Goal: Task Accomplishment & Management: Manage account settings

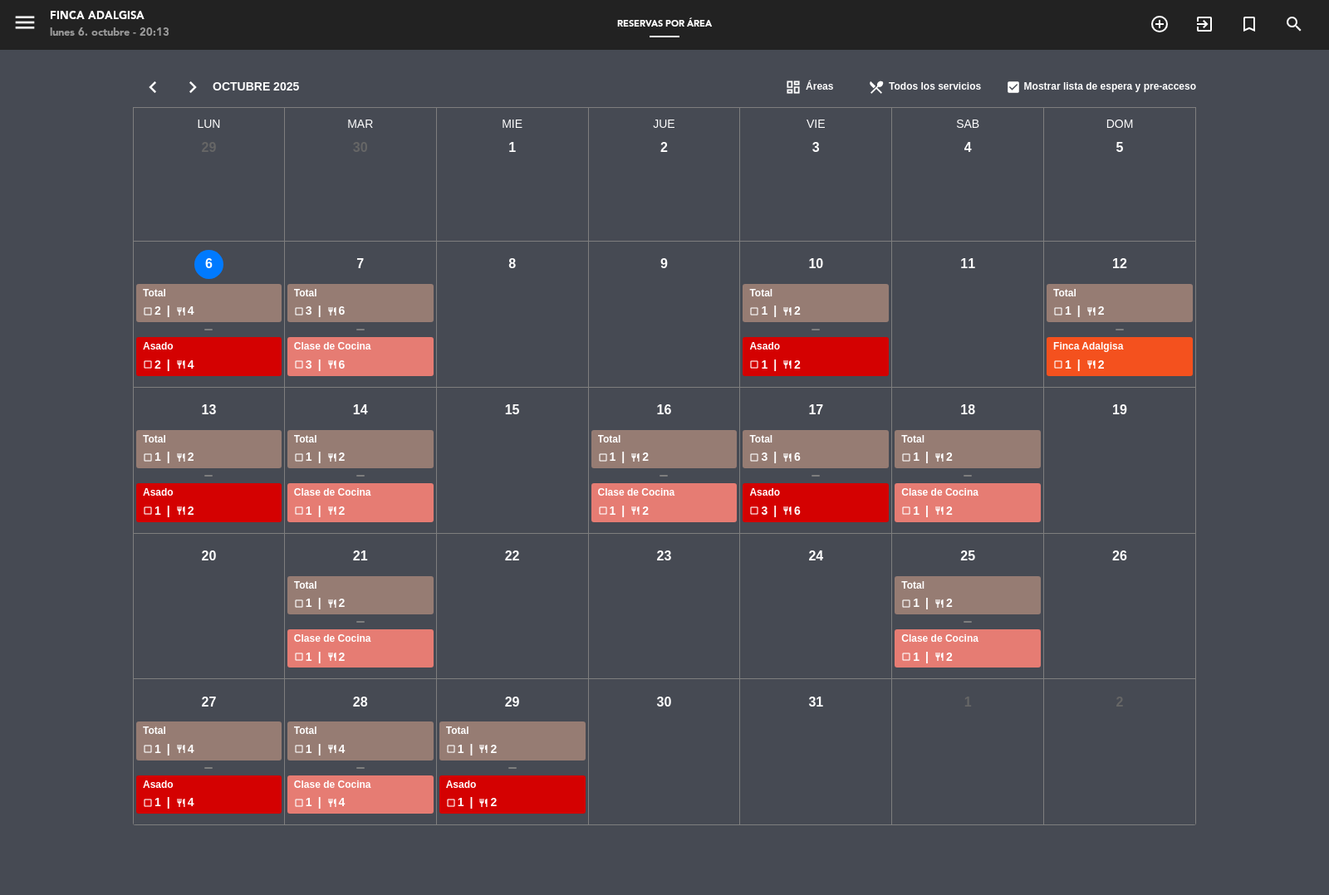
click at [964, 453] on div "check_box_outline_blank 1 | restaurant 2" at bounding box center [967, 457] width 133 height 19
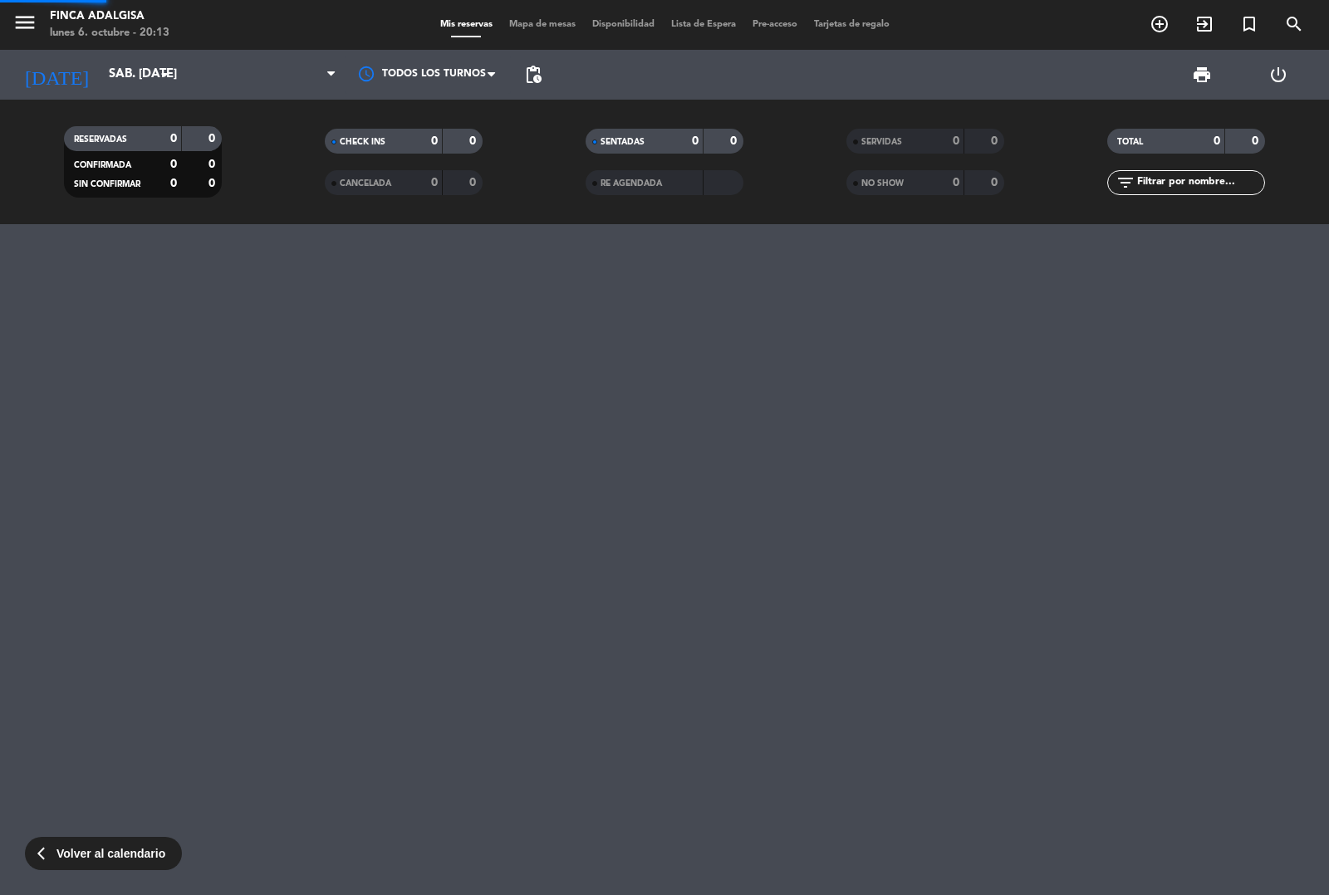
click at [964, 453] on div "menu Finca [PERSON_NAME] lunes 6. octubre - 20:13 Mis reservas Mapa de mesas Di…" at bounding box center [664, 447] width 1329 height 895
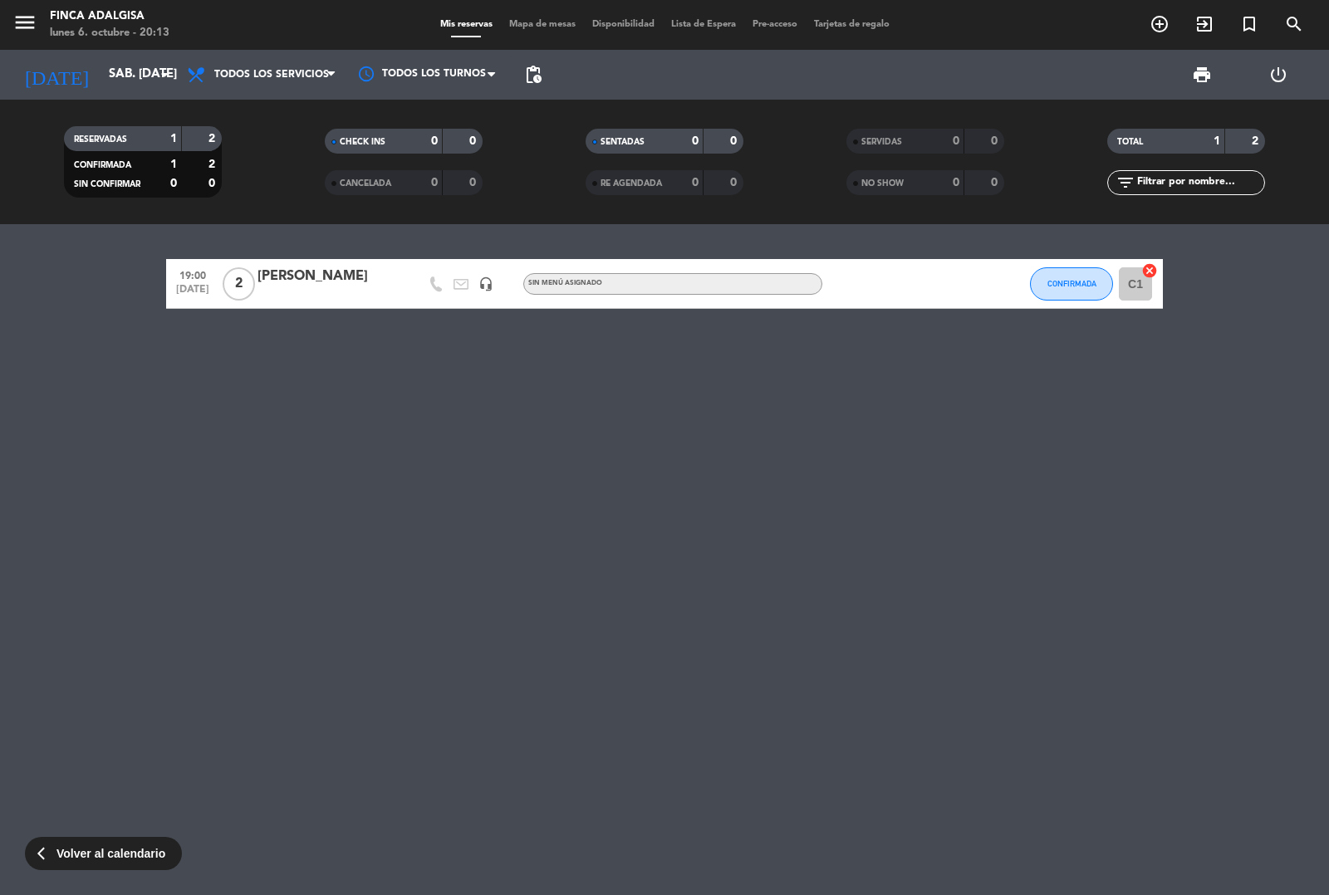
click at [96, 857] on span "Volver al calendario" at bounding box center [110, 854] width 109 height 19
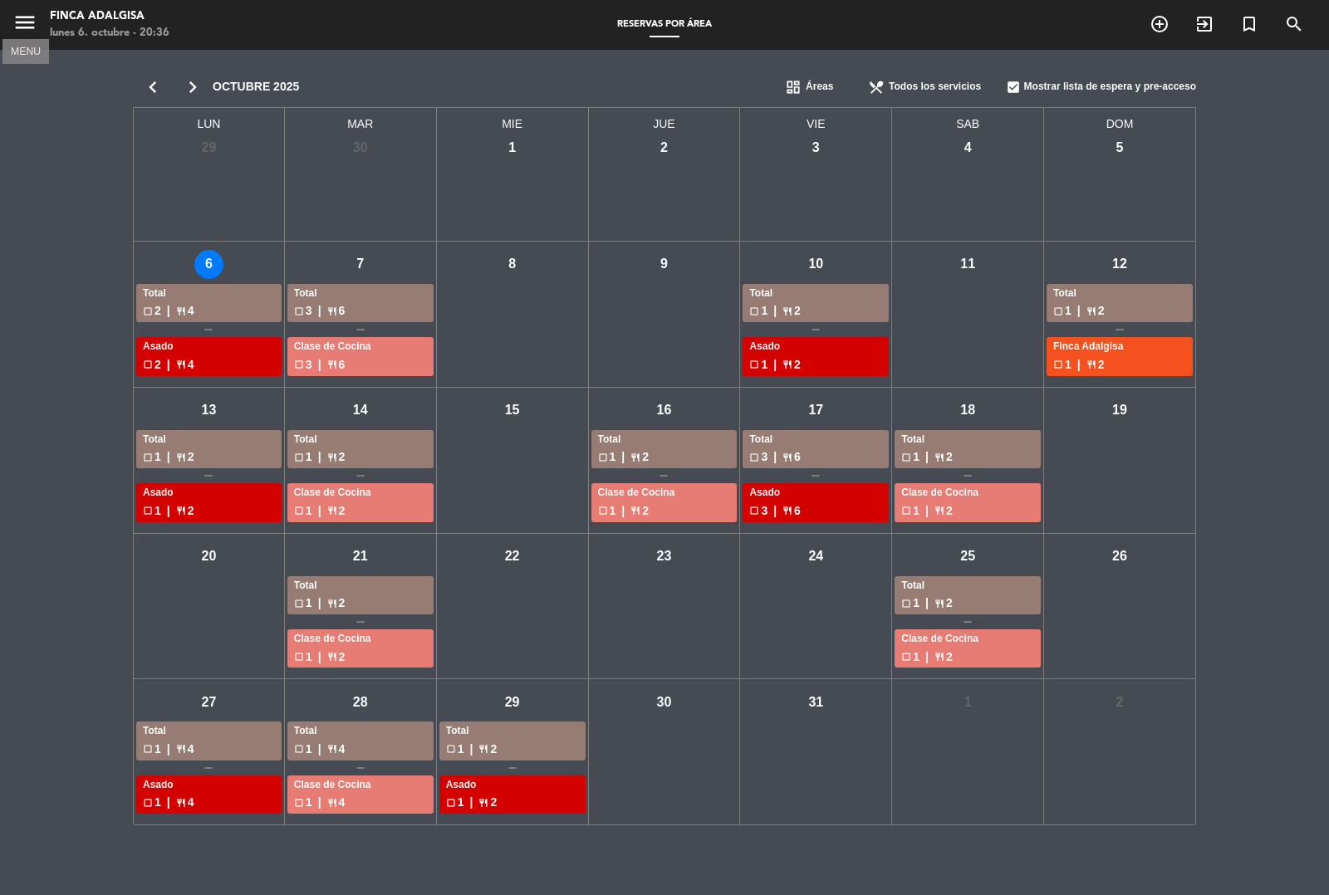
click at [18, 18] on icon "menu" at bounding box center [24, 22] width 25 height 25
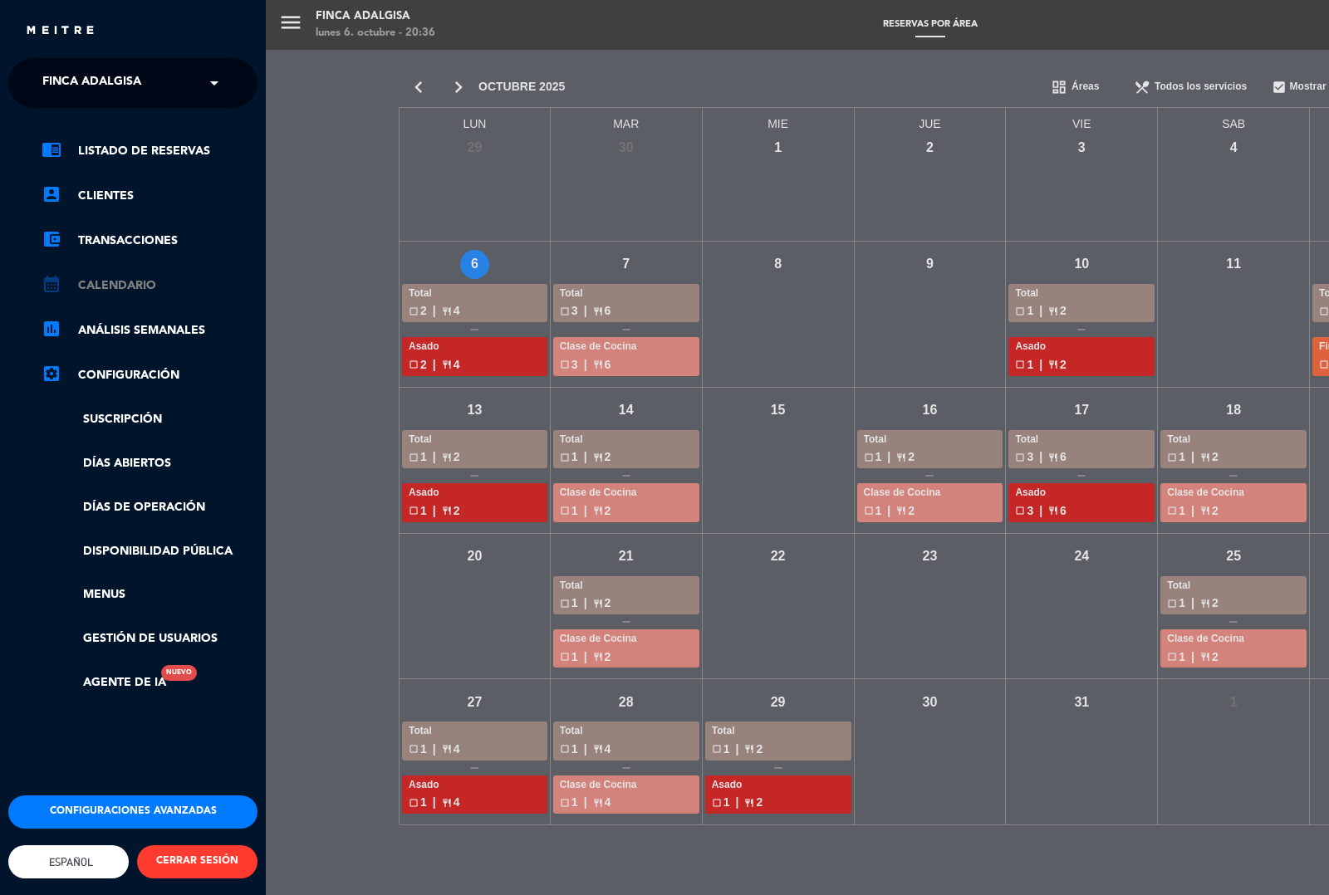
click at [100, 278] on link "calendar_month Calendario" at bounding box center [150, 286] width 216 height 20
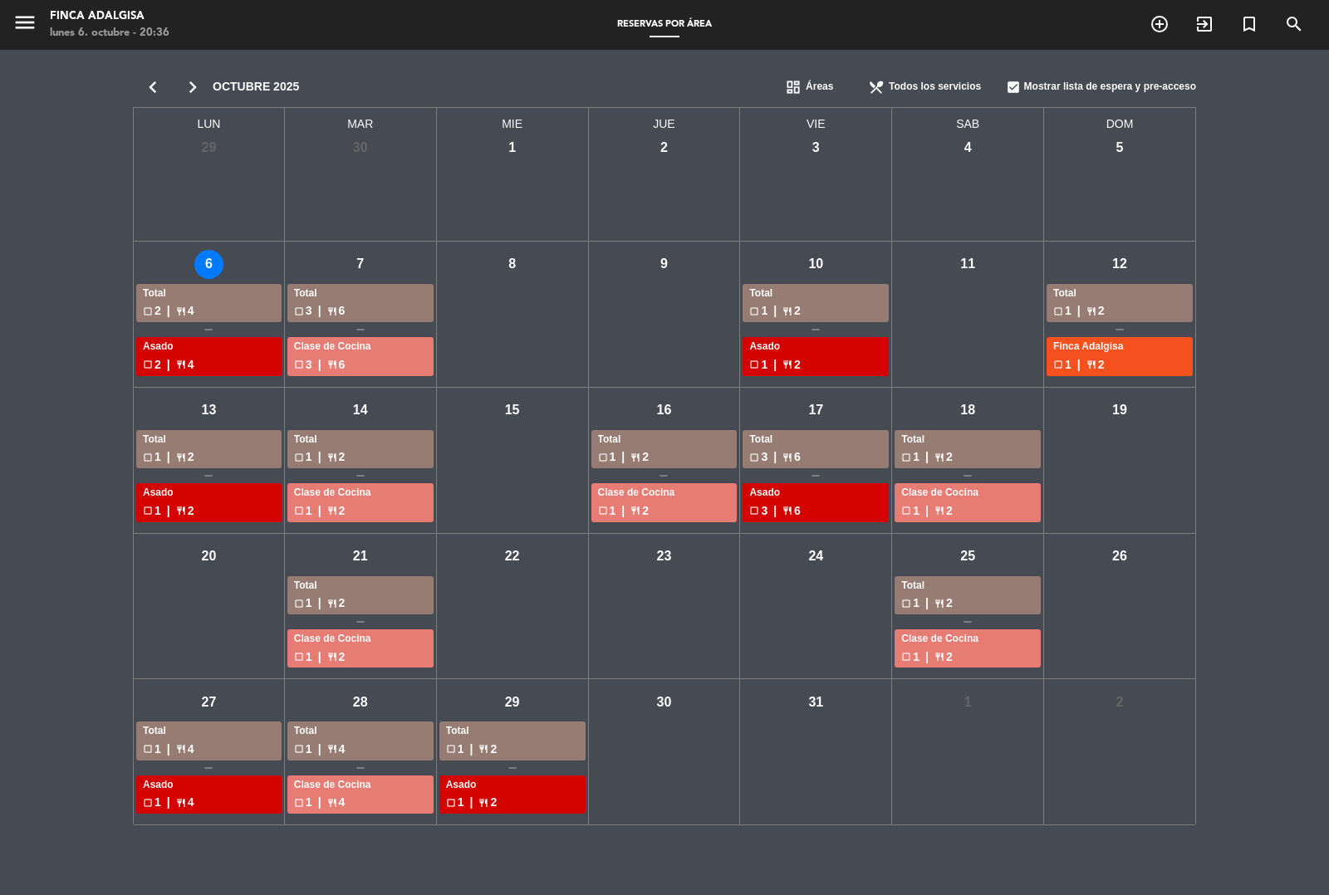
click at [943, 443] on div "Total" at bounding box center [967, 440] width 133 height 17
click at [943, 443] on div "menu Finca [PERSON_NAME] lunes 6. octubre - 20:36 Reservas por área add_circle_…" at bounding box center [664, 447] width 1329 height 895
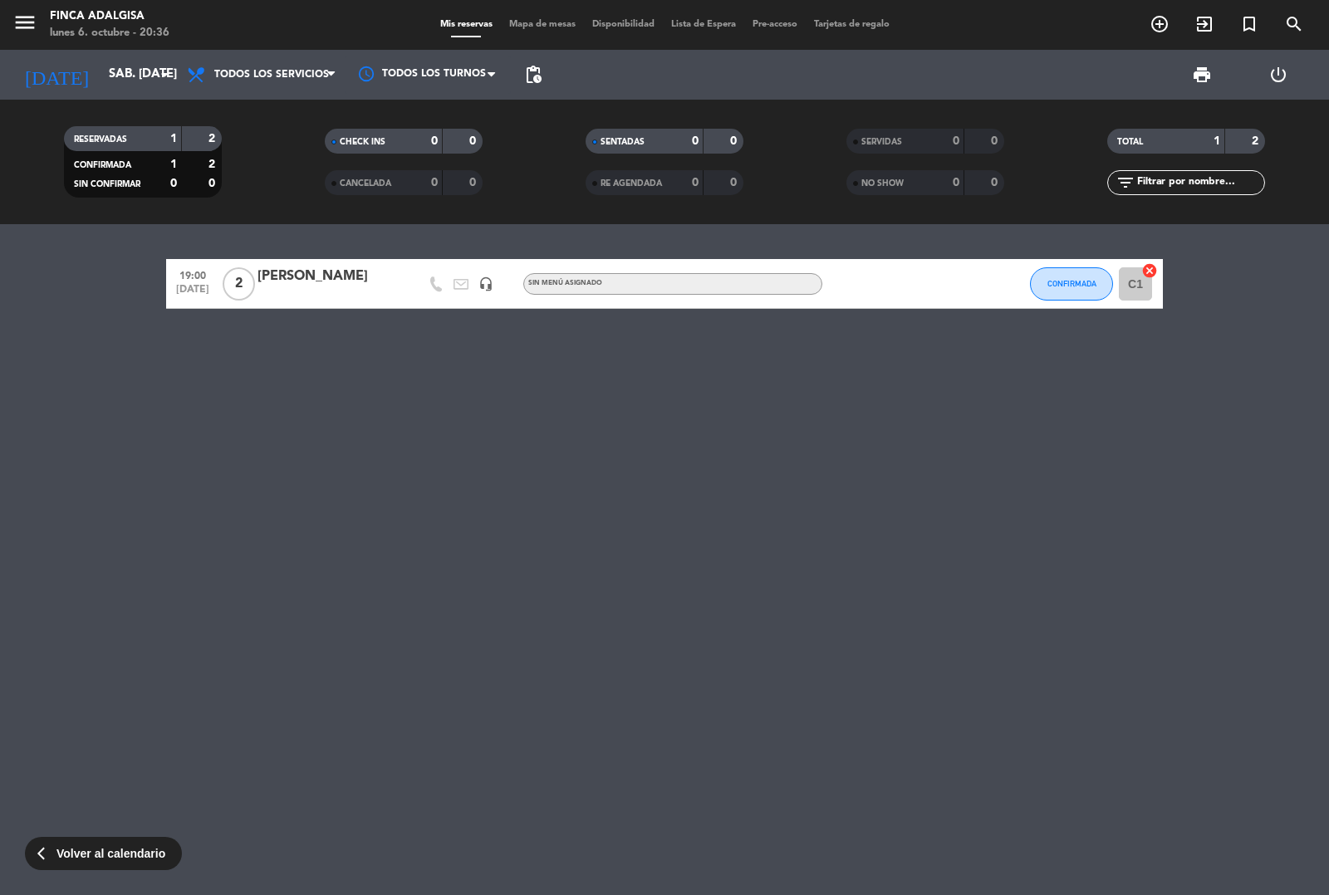
click at [284, 279] on div "[PERSON_NAME]" at bounding box center [327, 277] width 141 height 22
